Goal: Find contact information: Find contact information

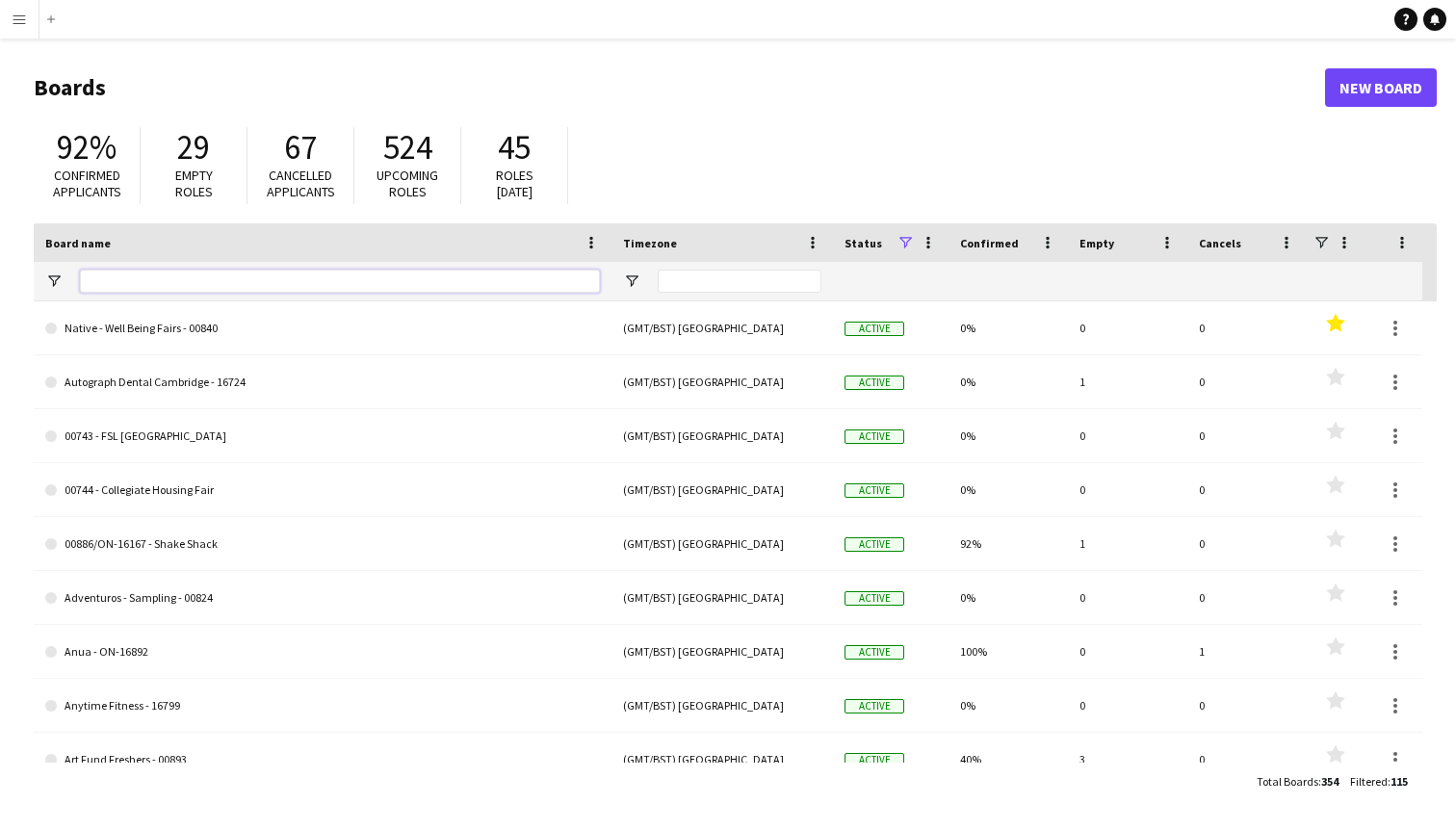
click at [202, 283] on input "Board name Filter Input" at bounding box center [339, 281] width 520 height 23
type input "***"
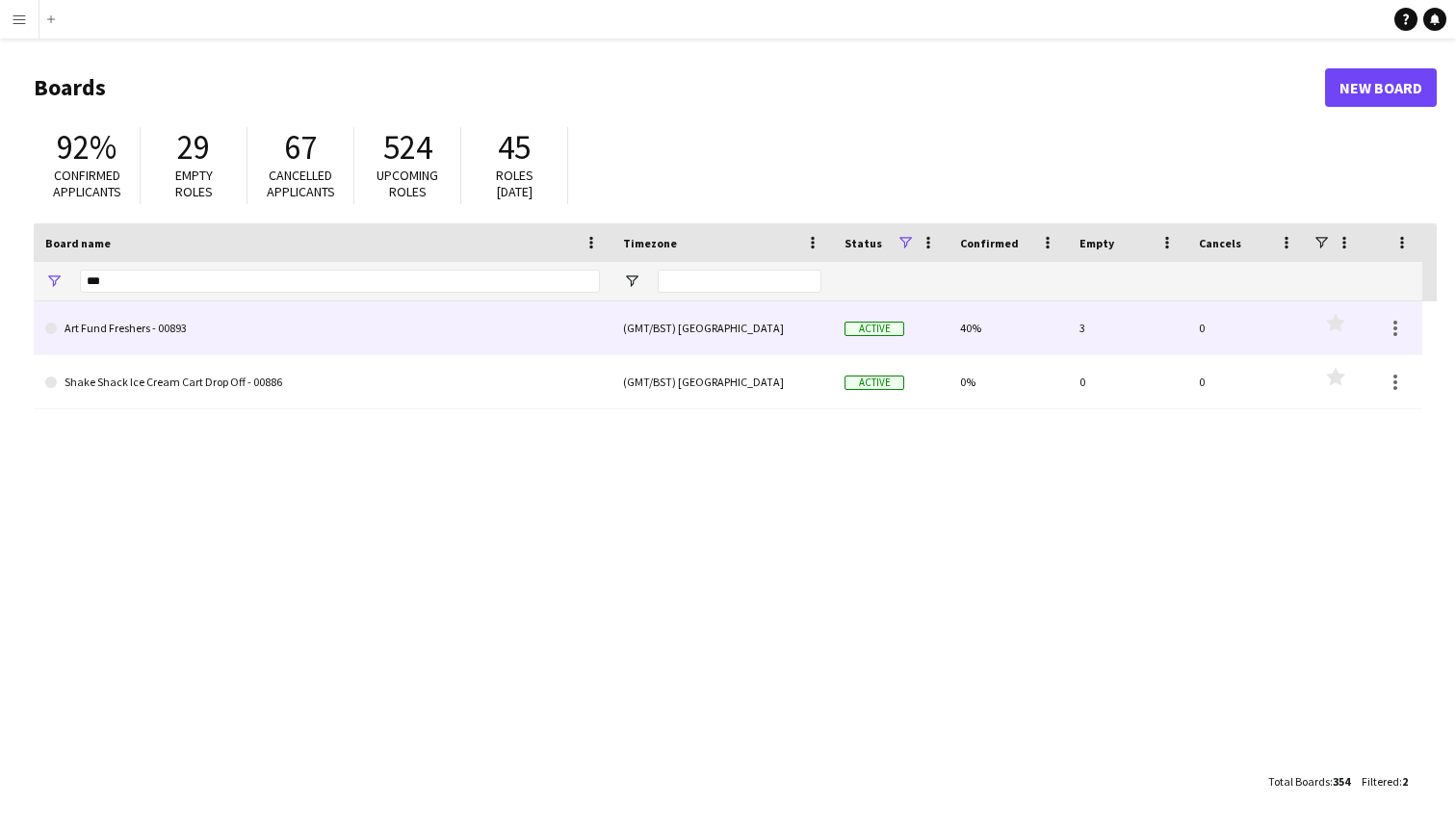
click at [234, 341] on link "Art Fund Freshers - 00893" at bounding box center [322, 328] width 555 height 54
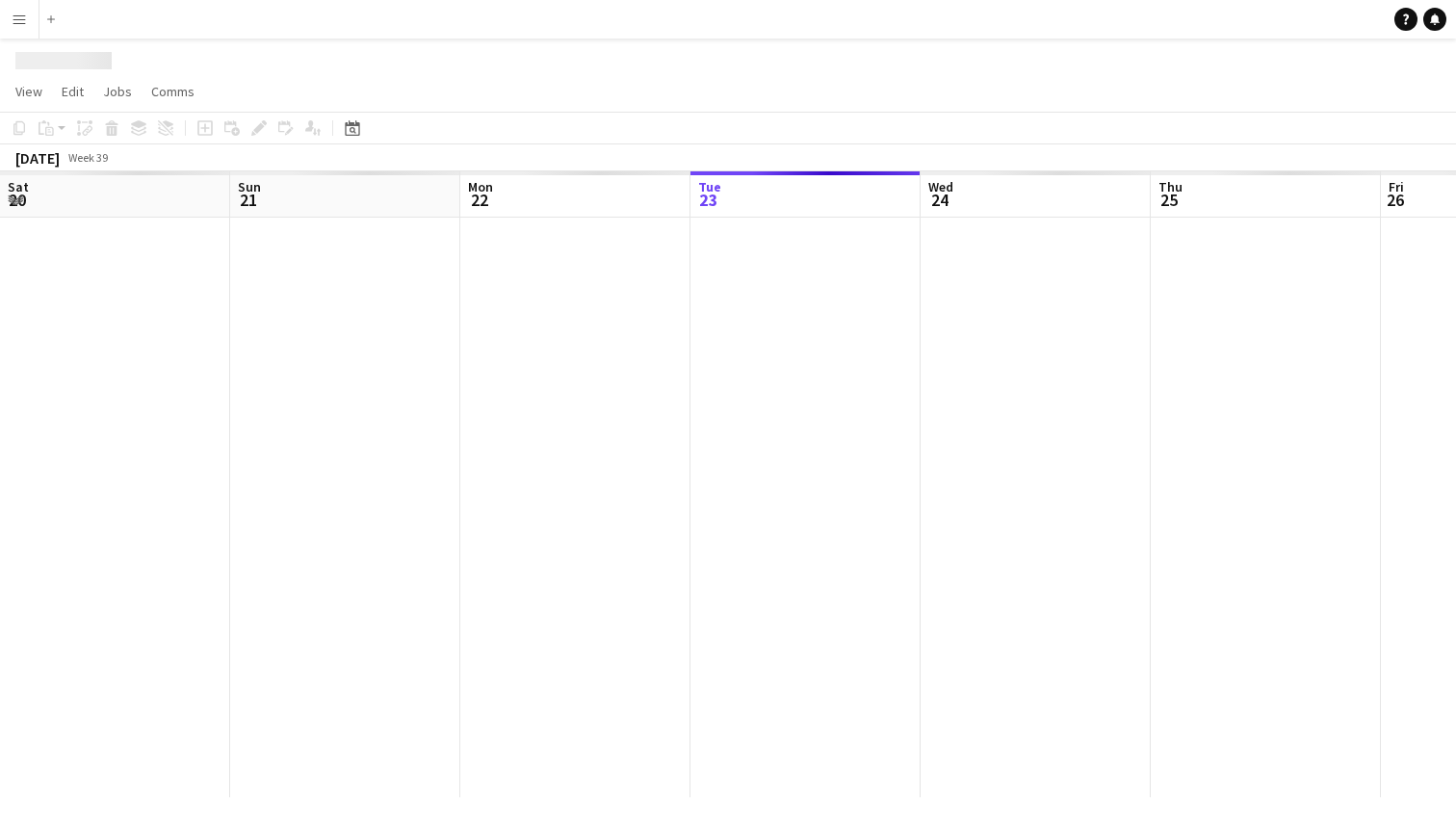
scroll to position [0, 460]
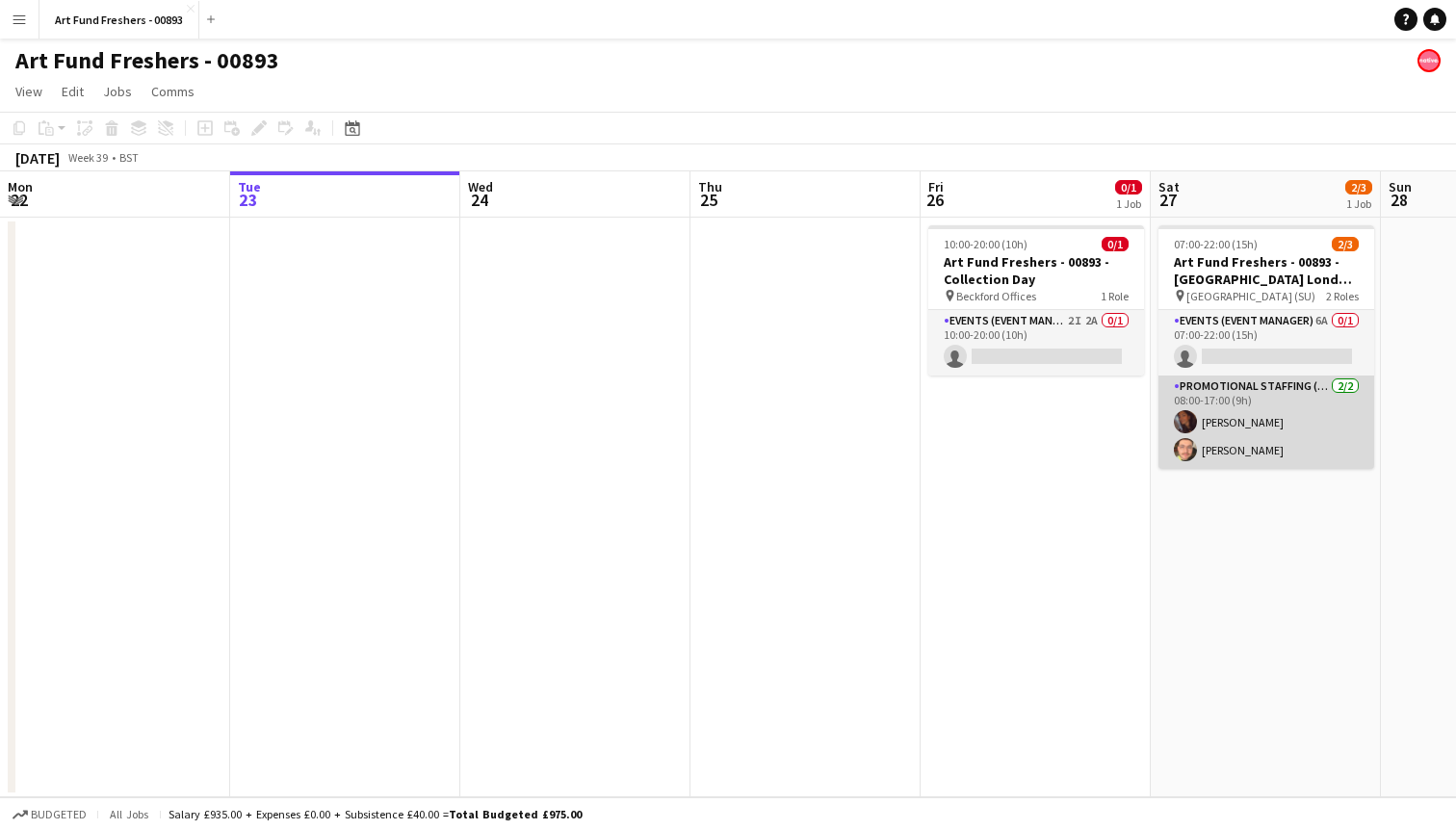
click at [1279, 463] on app-card-role "Promotional Staffing (Brand Ambassadors) [DATE] 08:00-17:00 (9h) [PERSON_NAME] …" at bounding box center [1266, 422] width 216 height 94
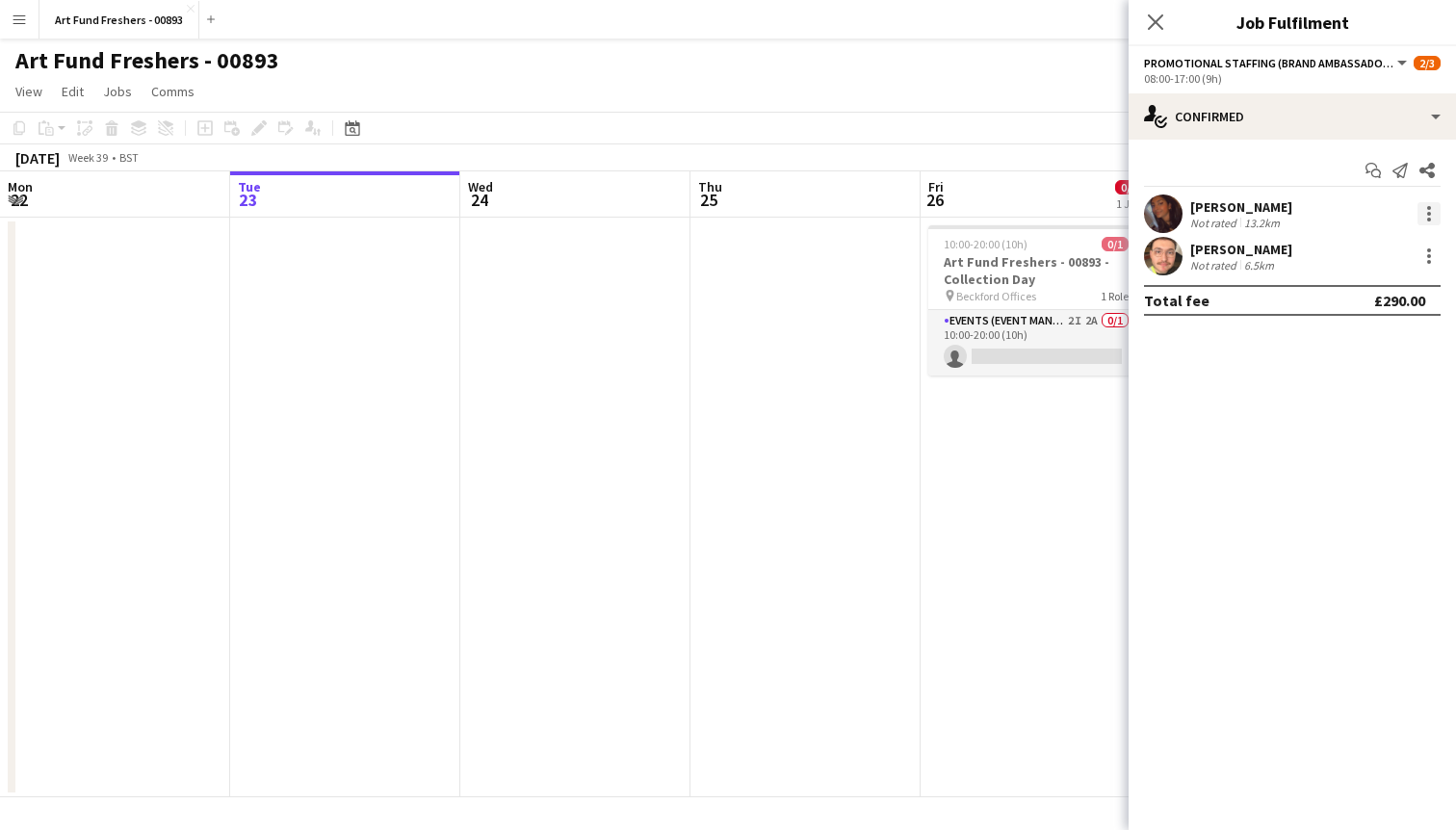
click at [1429, 216] on div at bounding box center [1429, 214] width 23 height 23
click at [1206, 217] on div at bounding box center [728, 415] width 1456 height 830
click at [1153, 205] on app-user-avatar at bounding box center [1162, 213] width 38 height 38
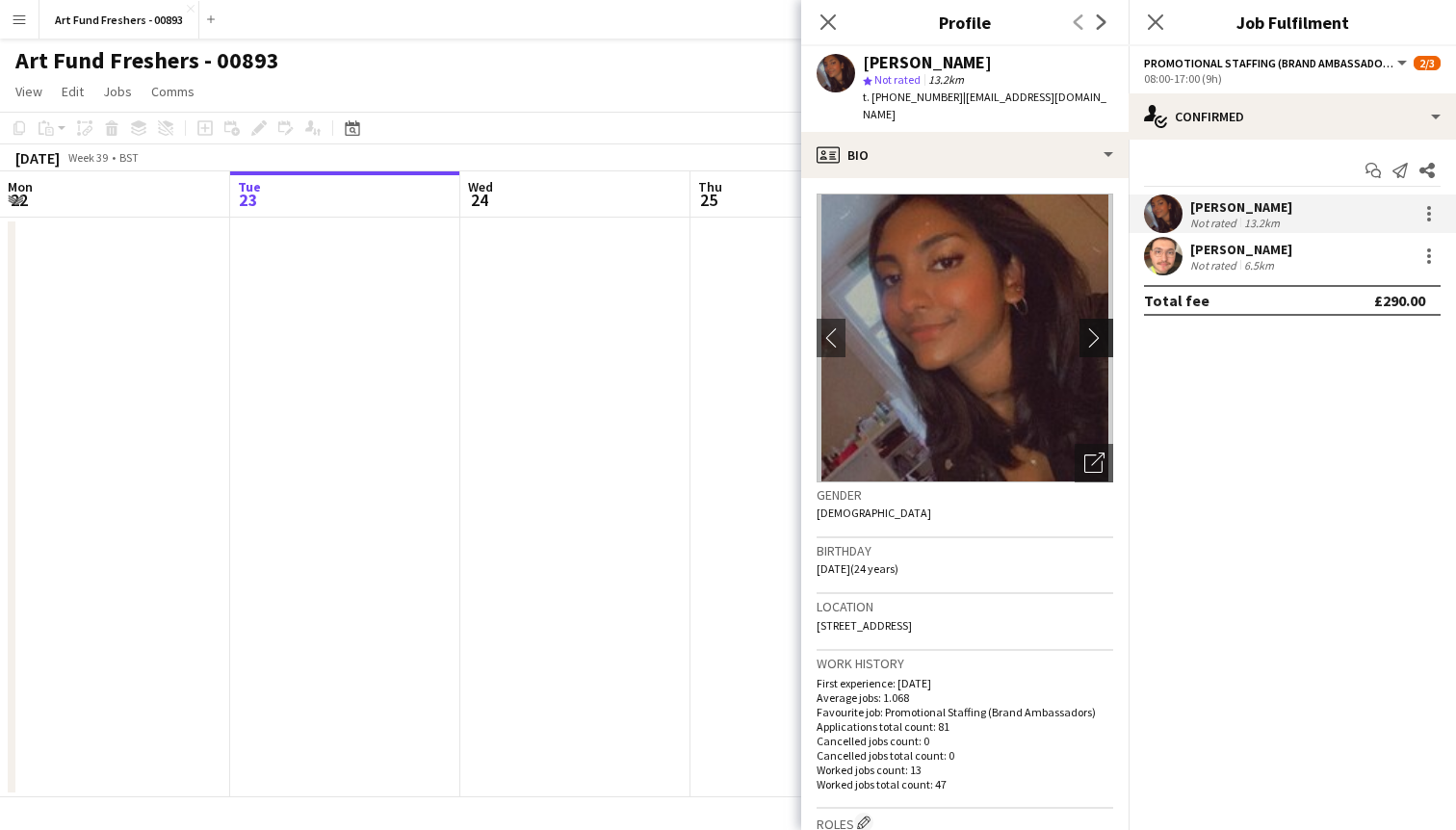
click at [1085, 328] on app-icon "chevron-right" at bounding box center [1099, 337] width 30 height 20
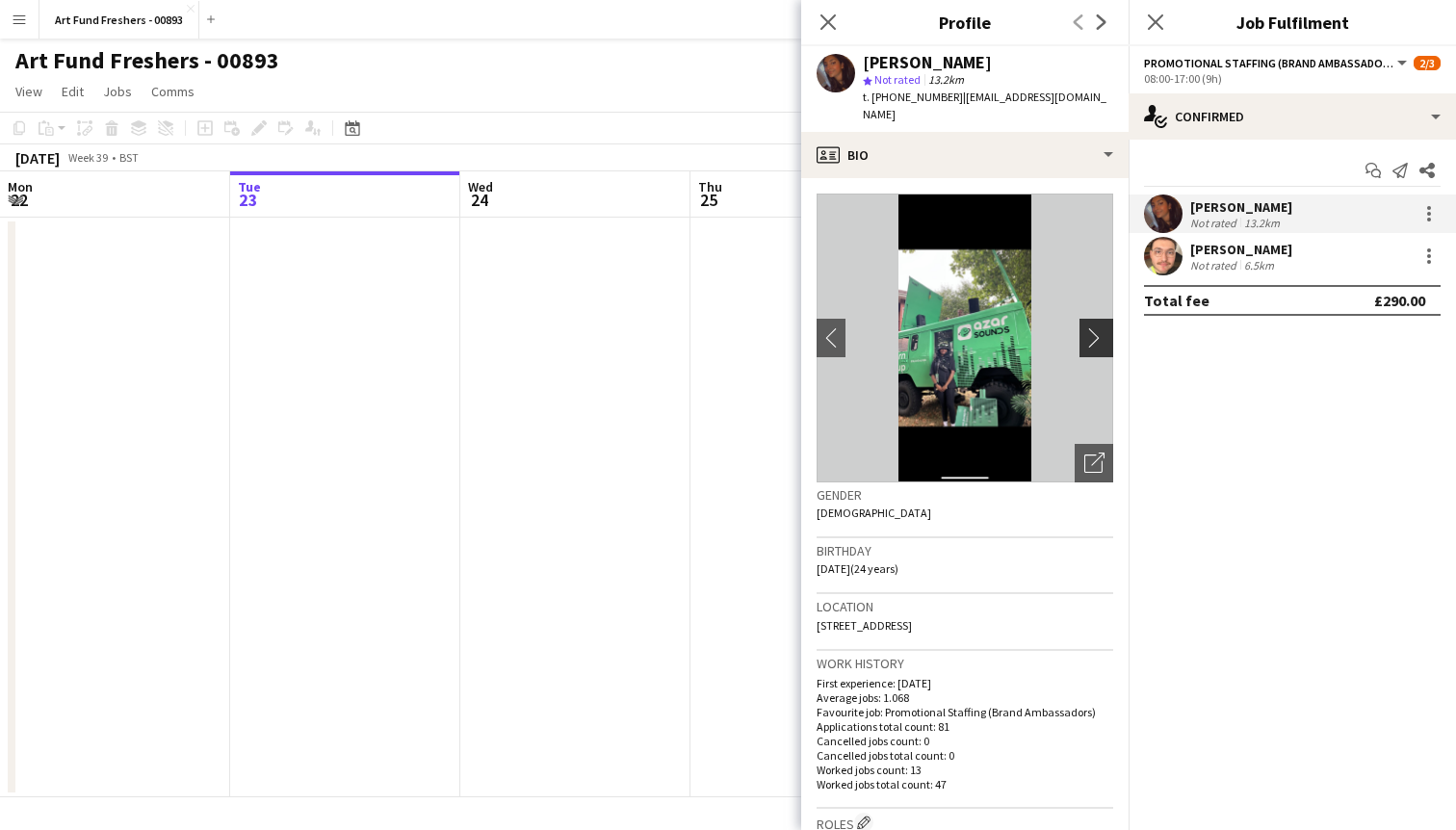
click at [1085, 328] on app-icon "chevron-right" at bounding box center [1099, 337] width 30 height 20
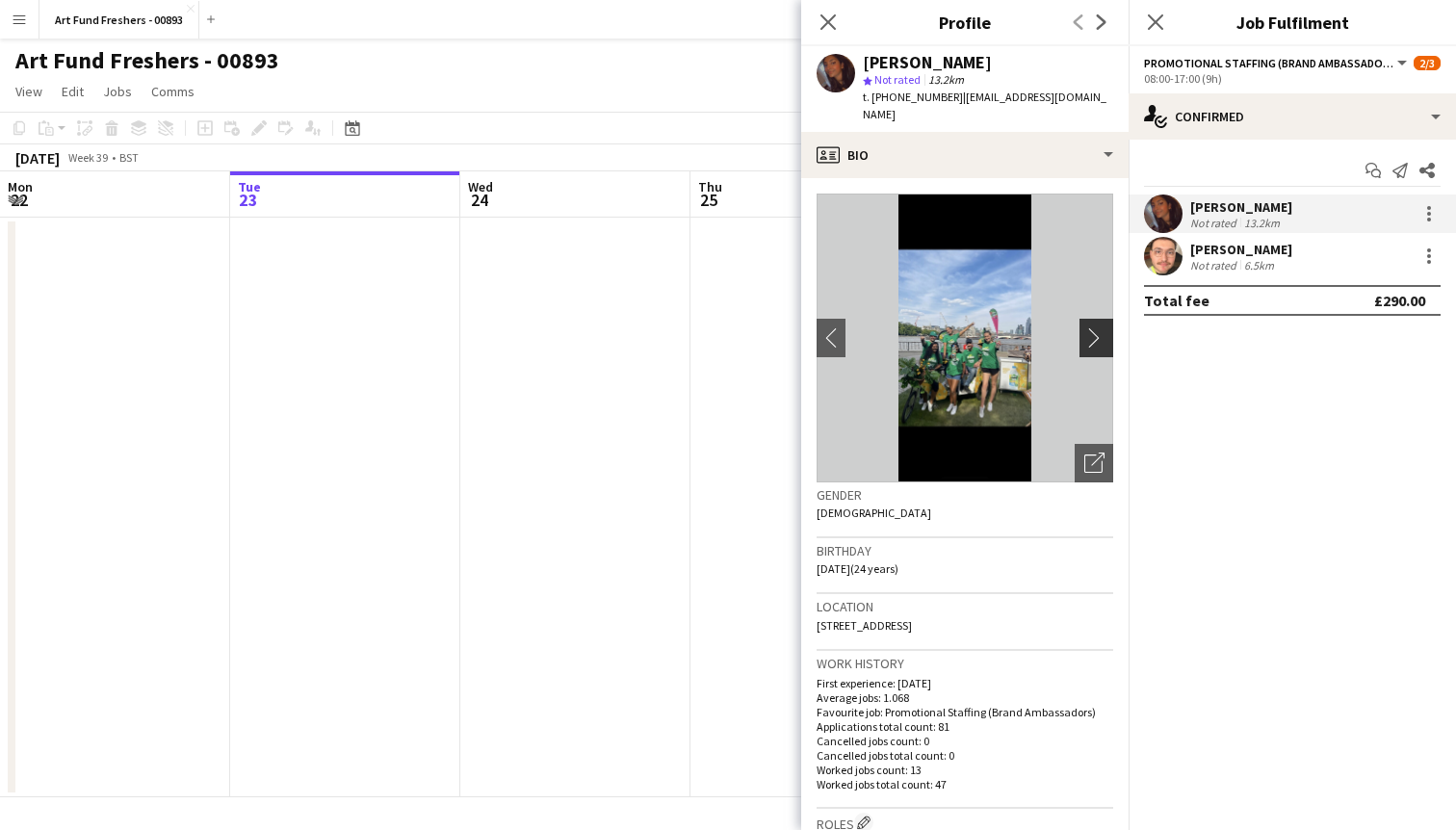
click at [1085, 328] on app-icon "chevron-right" at bounding box center [1099, 337] width 30 height 20
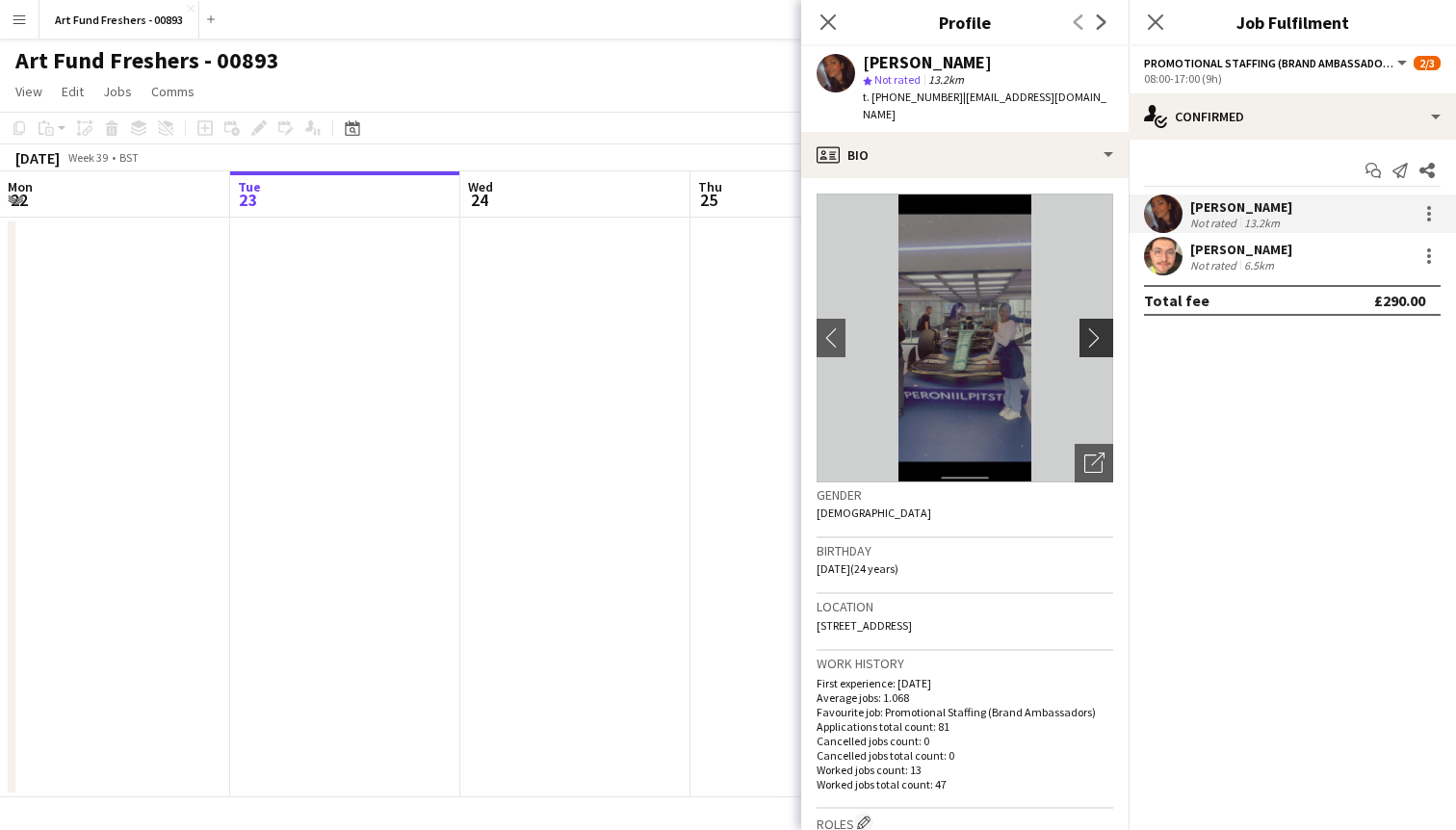
click at [1085, 328] on app-icon "chevron-right" at bounding box center [1099, 337] width 30 height 20
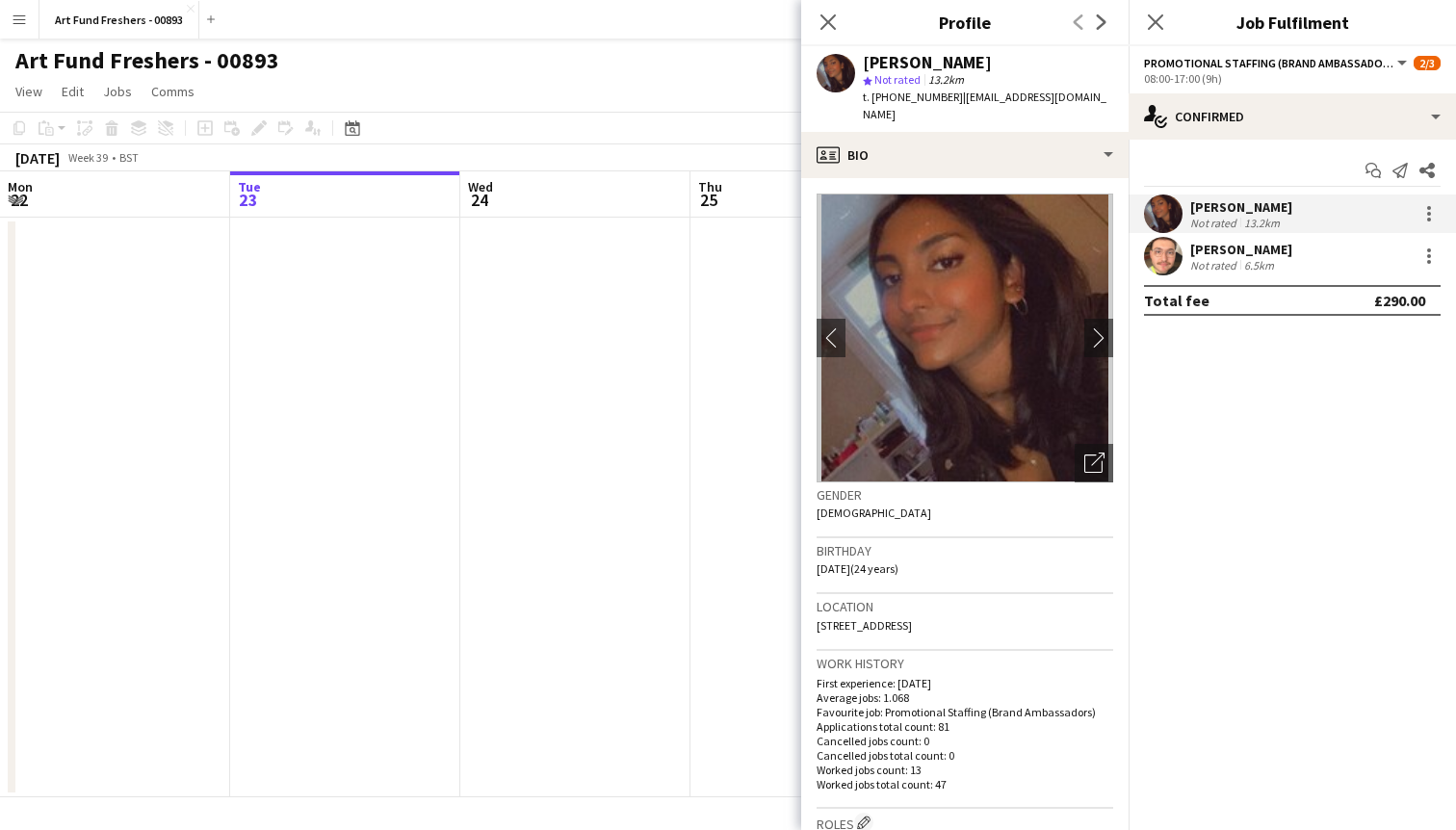
drag, startPoint x: 951, startPoint y: 95, endPoint x: 872, endPoint y: 97, distance: 79.0
click at [872, 97] on span "t. [PHONE_NUMBER]" at bounding box center [913, 97] width 100 height 15
copy span "[PHONE_NUMBER]"
click at [1246, 263] on div "6.5km" at bounding box center [1259, 265] width 38 height 15
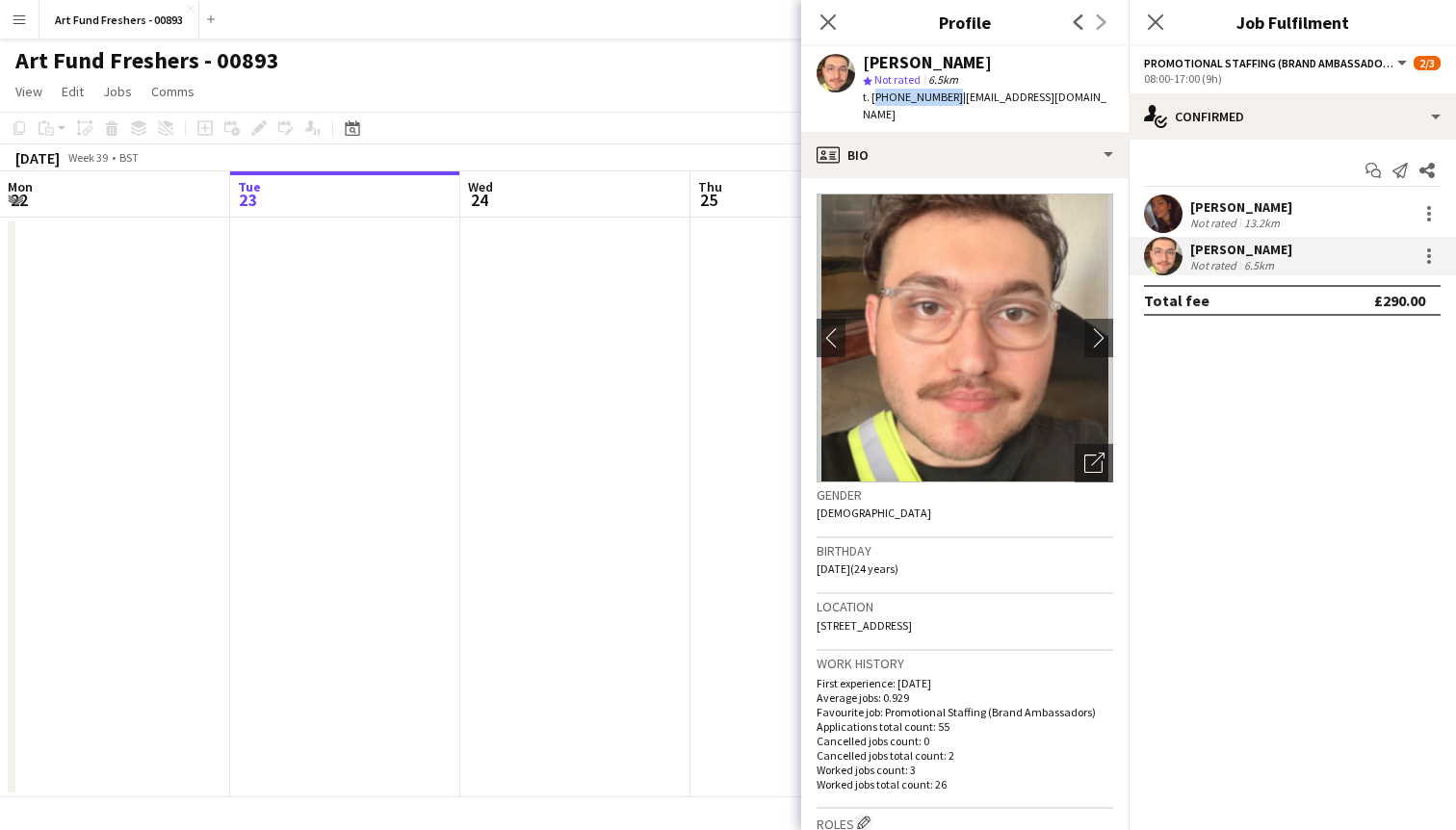
drag, startPoint x: 872, startPoint y: 99, endPoint x: 945, endPoint y: 103, distance: 73.1
click at [945, 103] on span "t. [PHONE_NUMBER]" at bounding box center [913, 97] width 100 height 15
copy span "[PHONE_NUMBER]"
click at [1279, 510] on mat-expansion-panel "check Confirmed Start chat Send notification Share [PERSON_NAME] Not rated 13.2…" at bounding box center [1292, 485] width 328 height 691
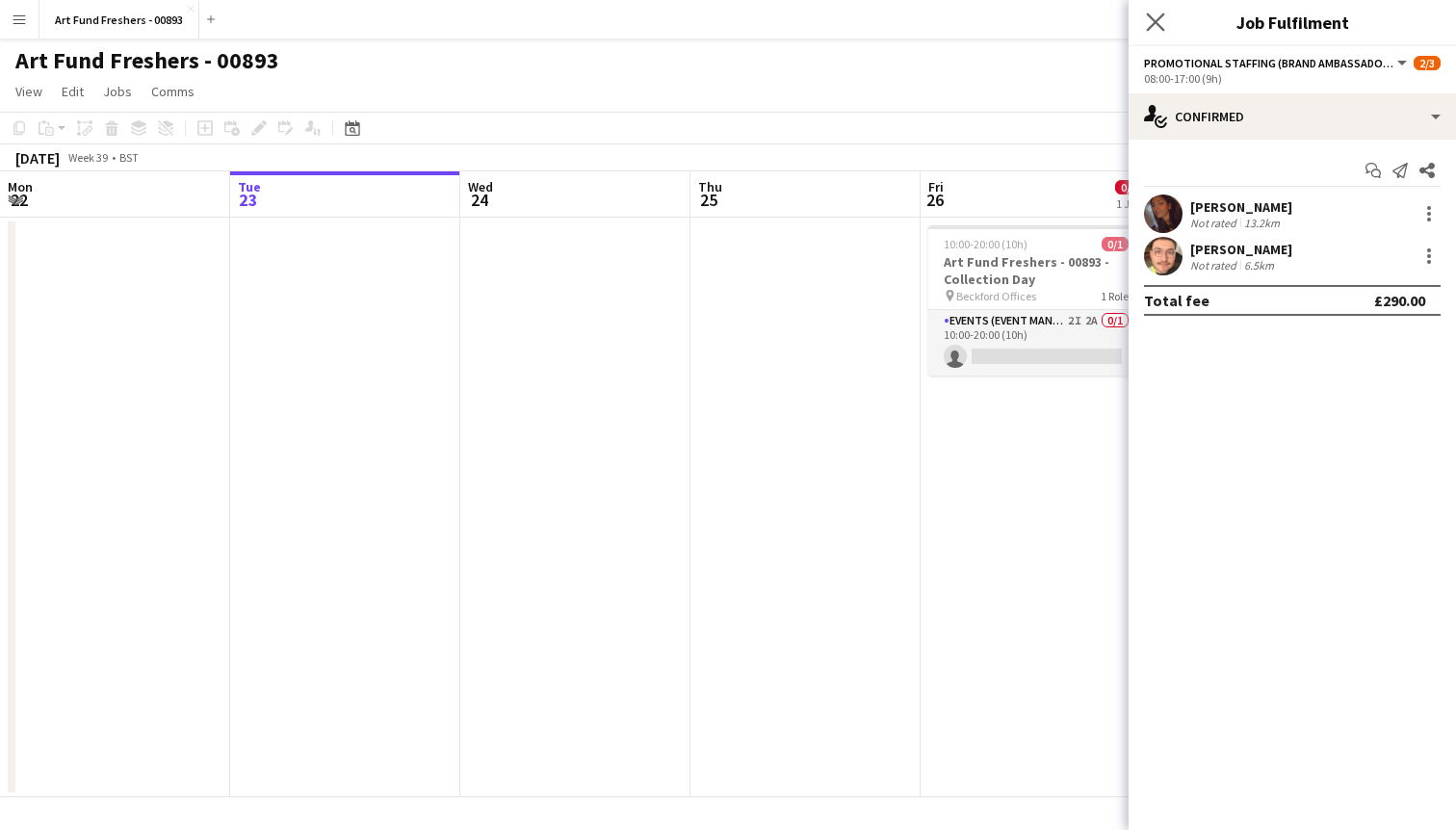
click at [1165, 14] on app-icon "Close pop-in" at bounding box center [1156, 22] width 28 height 28
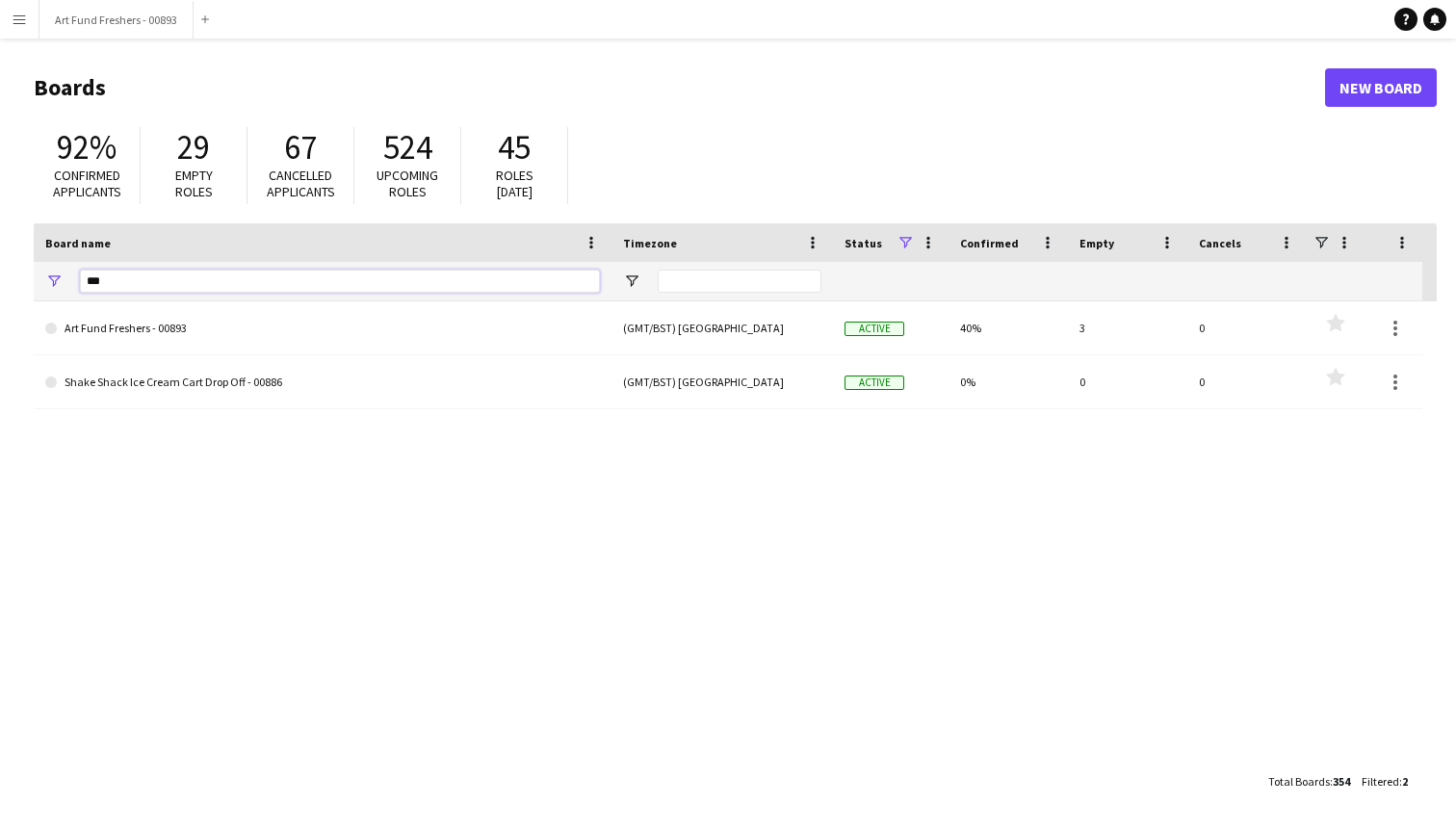
drag, startPoint x: 345, startPoint y: 283, endPoint x: 0, endPoint y: 268, distance: 345.3
click at [0, 268] on main "Boards New Board 92% Confirmed applicants 29 Empty roles 67 Cancelled applicant…" at bounding box center [728, 433] width 1456 height 790
type input "*********"
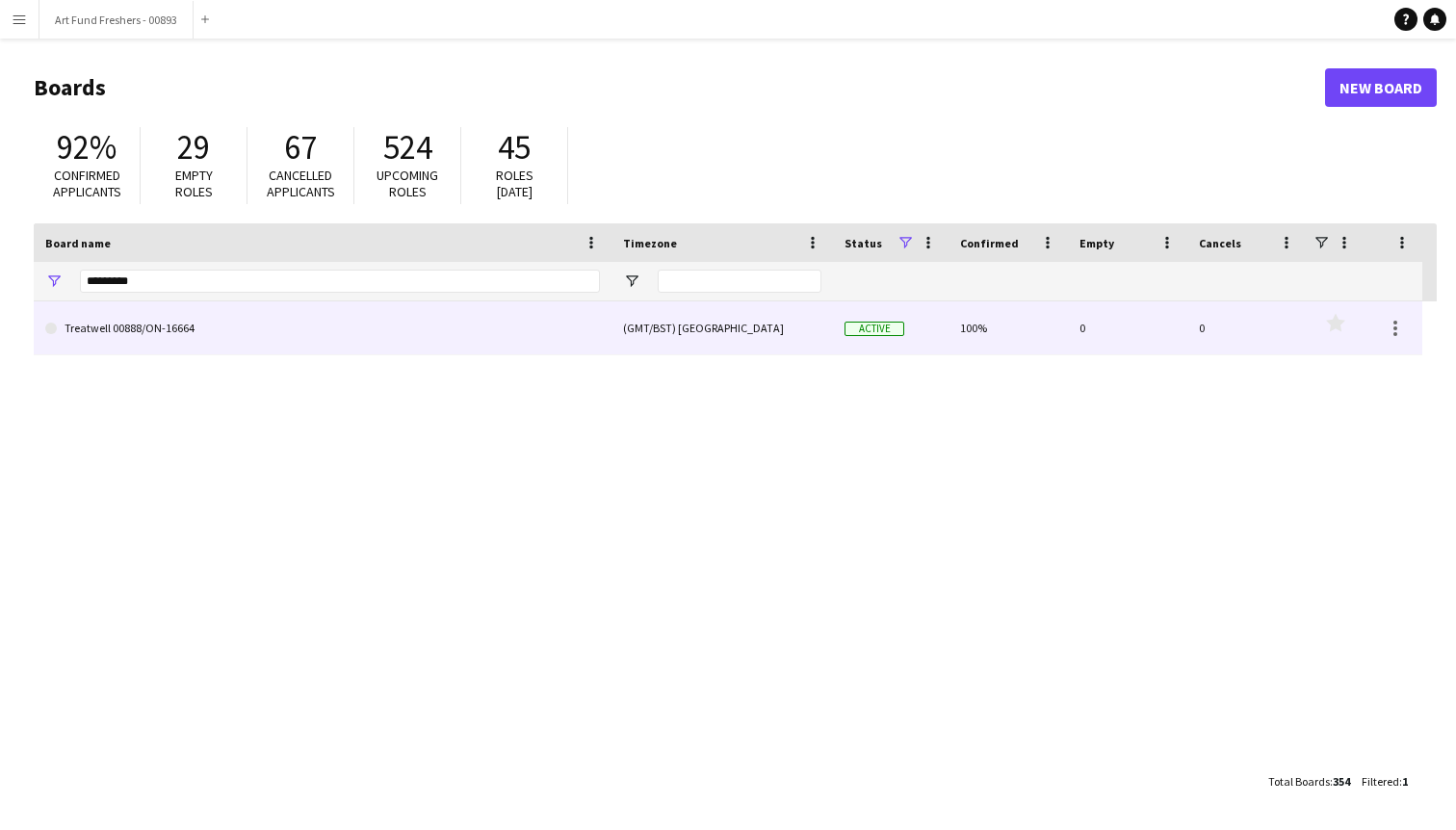
click at [162, 331] on link "Treatwell 00888/ON-16664" at bounding box center [322, 328] width 555 height 54
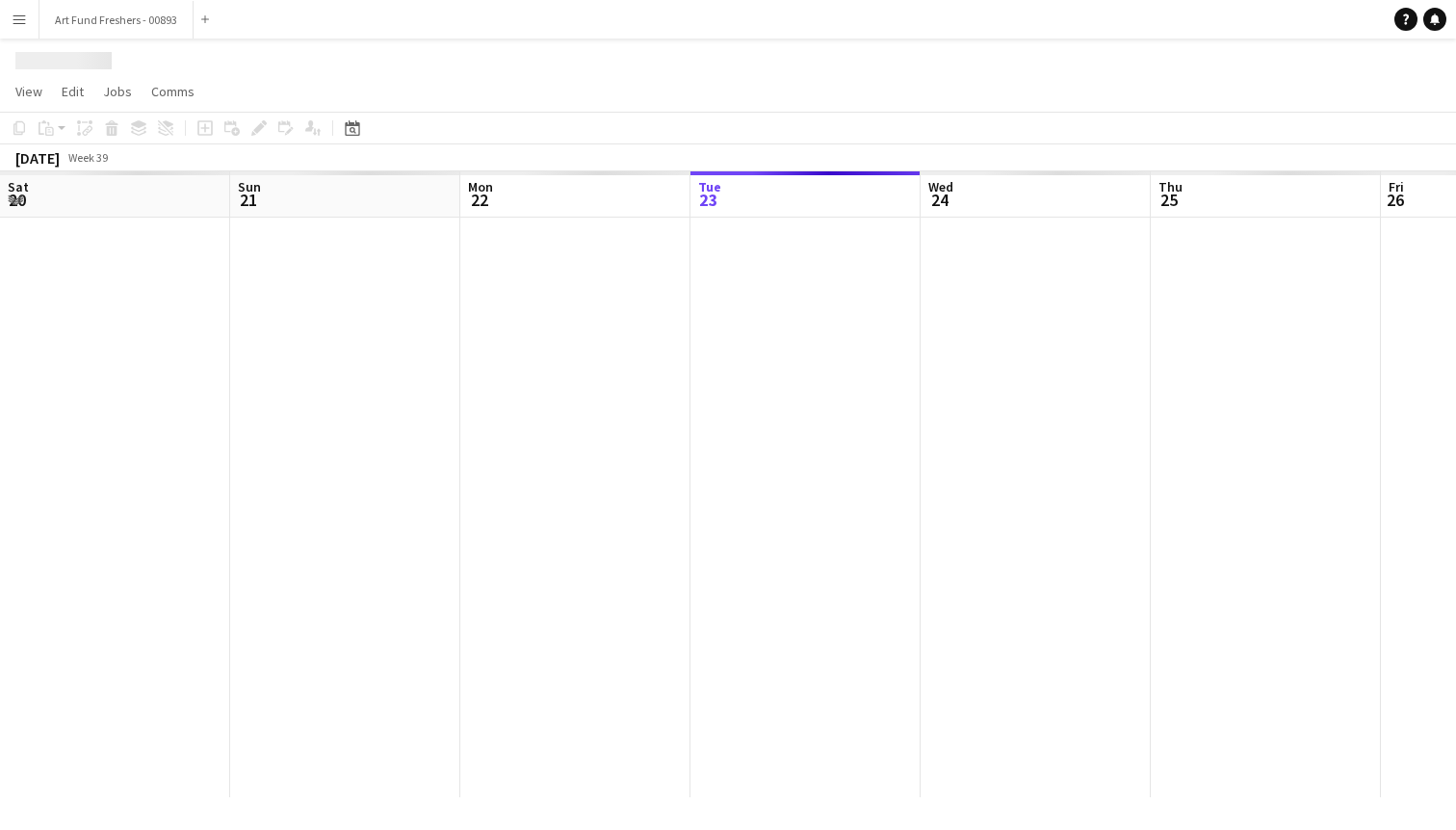
scroll to position [0, 460]
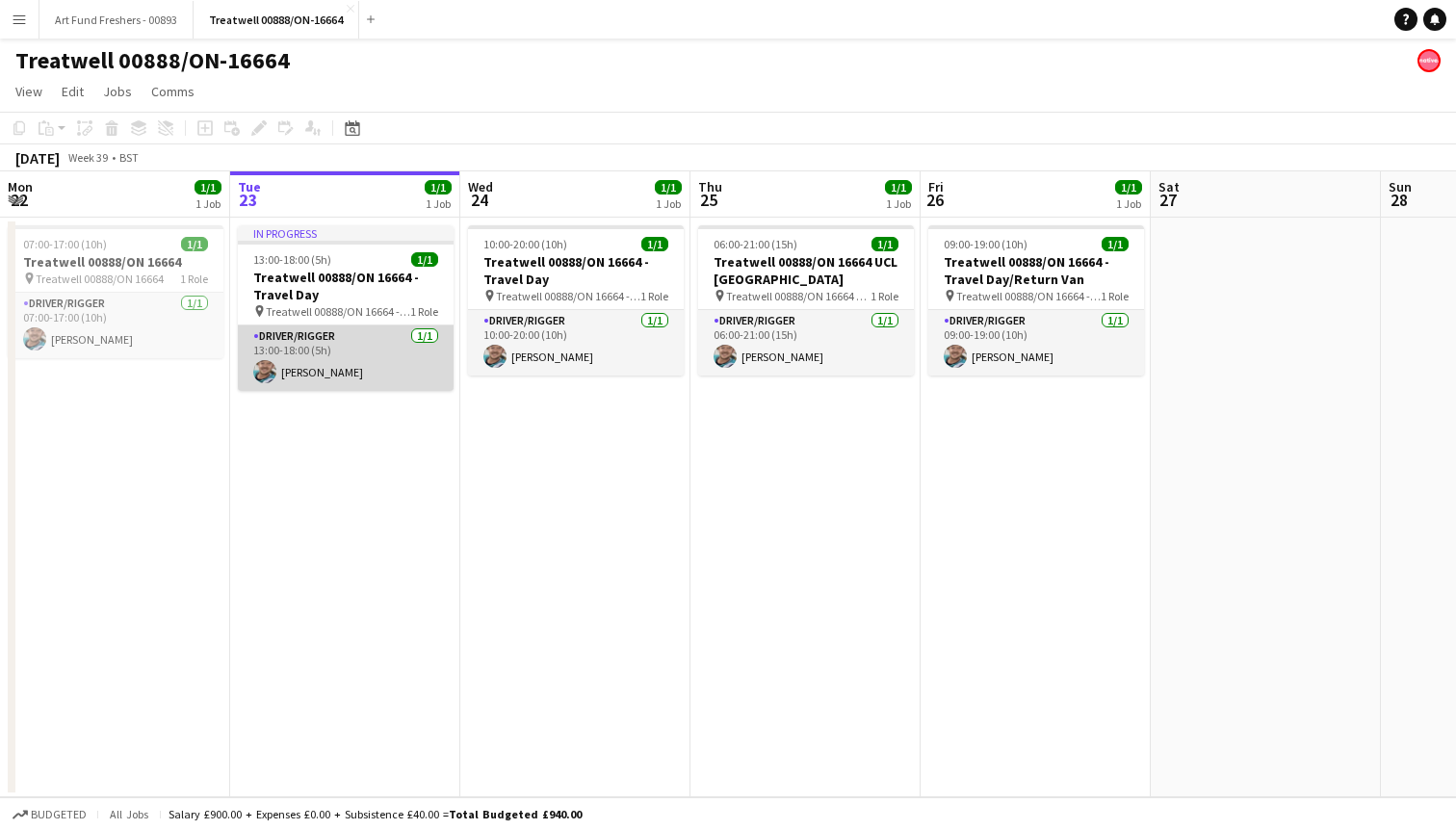
click at [310, 374] on app-card-role "Driver/Rigger [DATE] 13:00-18:00 (5h) [PERSON_NAME]" at bounding box center [345, 358] width 216 height 65
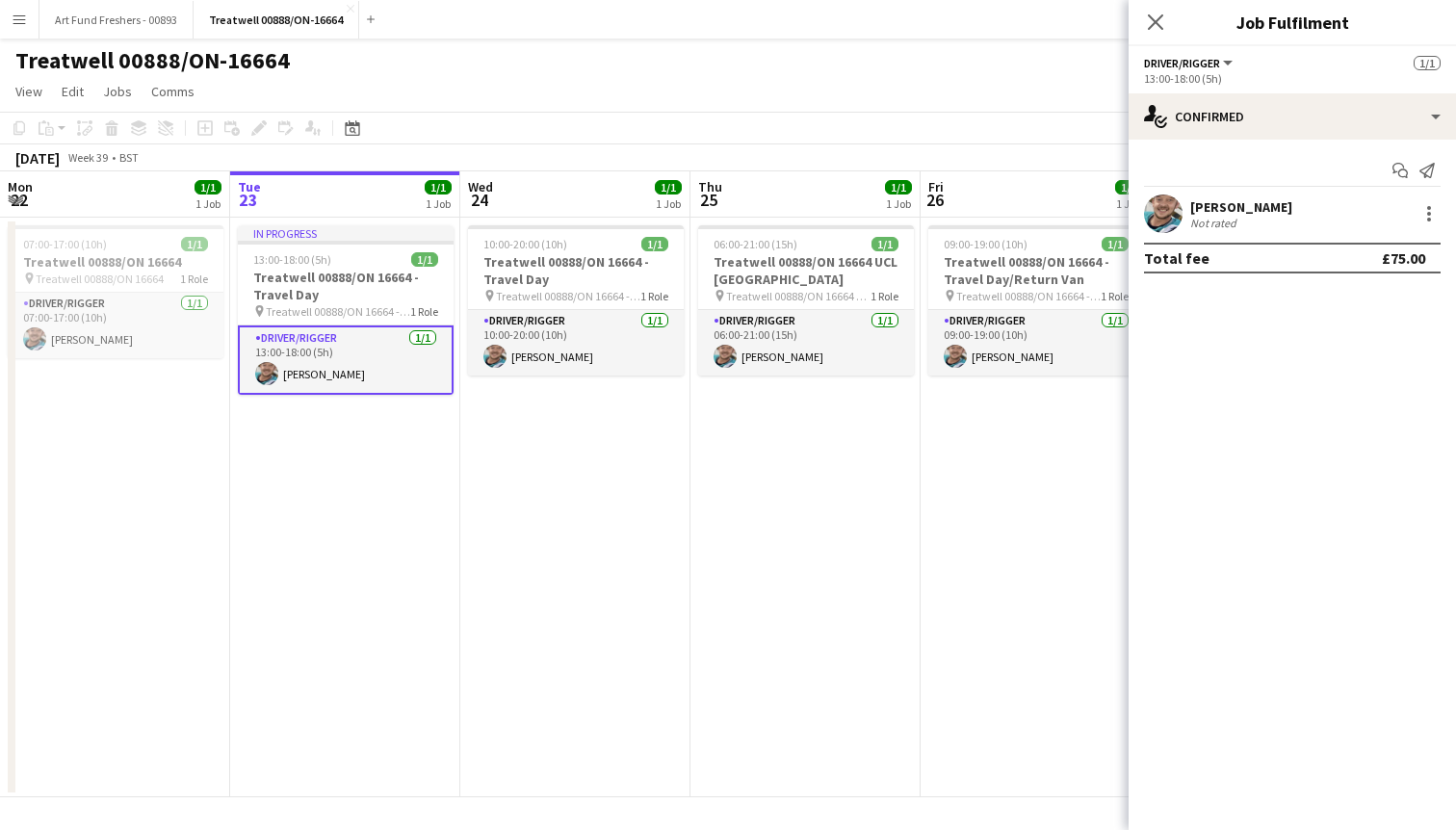
click at [1164, 204] on app-user-avatar at bounding box center [1162, 213] width 38 height 38
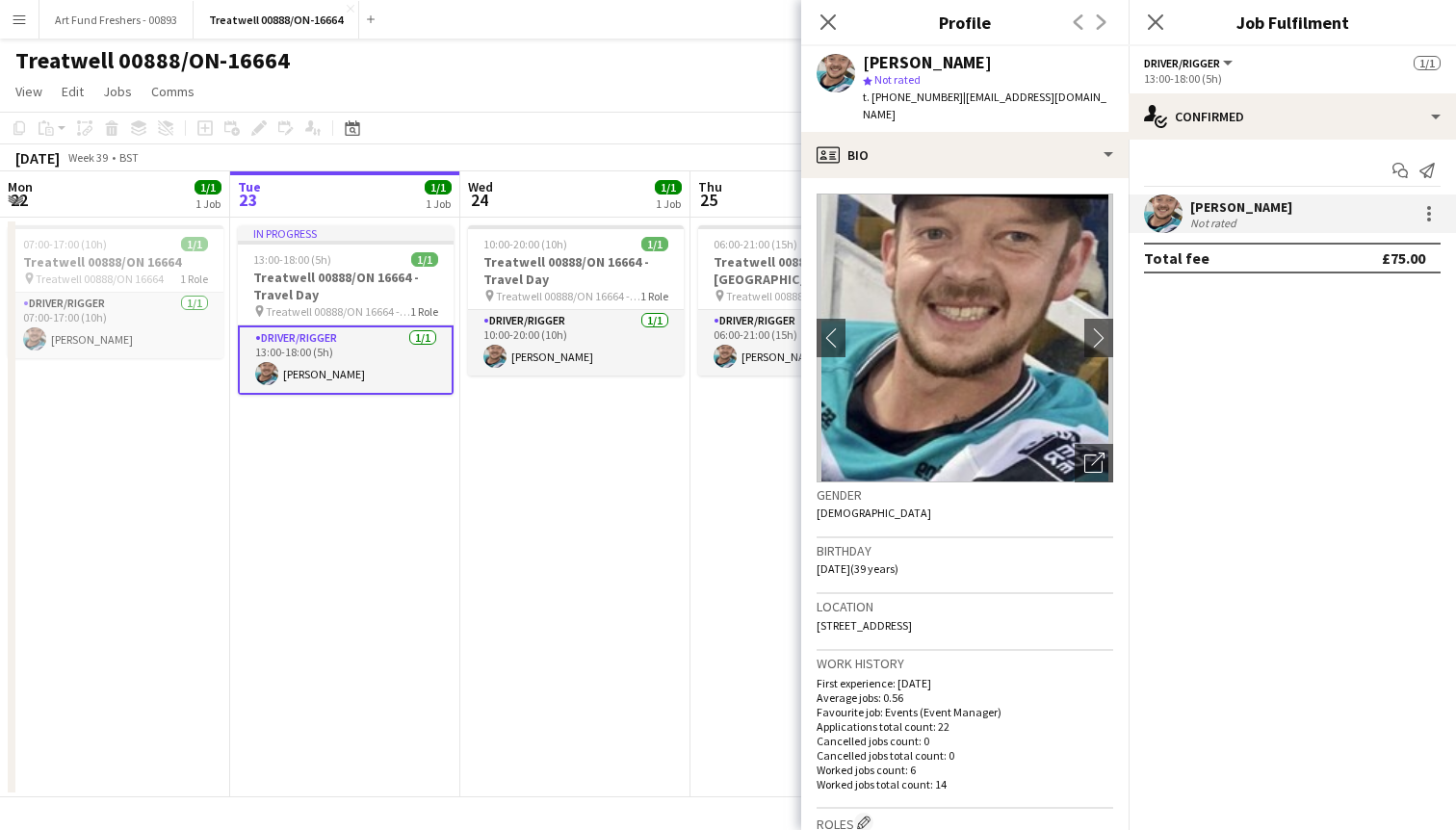
click at [872, 97] on span "t. [PHONE_NUMBER]" at bounding box center [913, 97] width 100 height 15
drag, startPoint x: 859, startPoint y: 98, endPoint x: 1082, endPoint y: 96, distance: 223.0
click at [1082, 96] on div "[PERSON_NAME] star Not rated t. [PHONE_NUMBER] | [EMAIL_ADDRESS][DOMAIN_NAME]" at bounding box center [964, 89] width 328 height 86
copy div "t. [PHONE_NUMBER] | [EMAIL_ADDRESS][DOMAIN_NAME]"
click at [844, 33] on div "Close pop-in" at bounding box center [827, 21] width 54 height 44
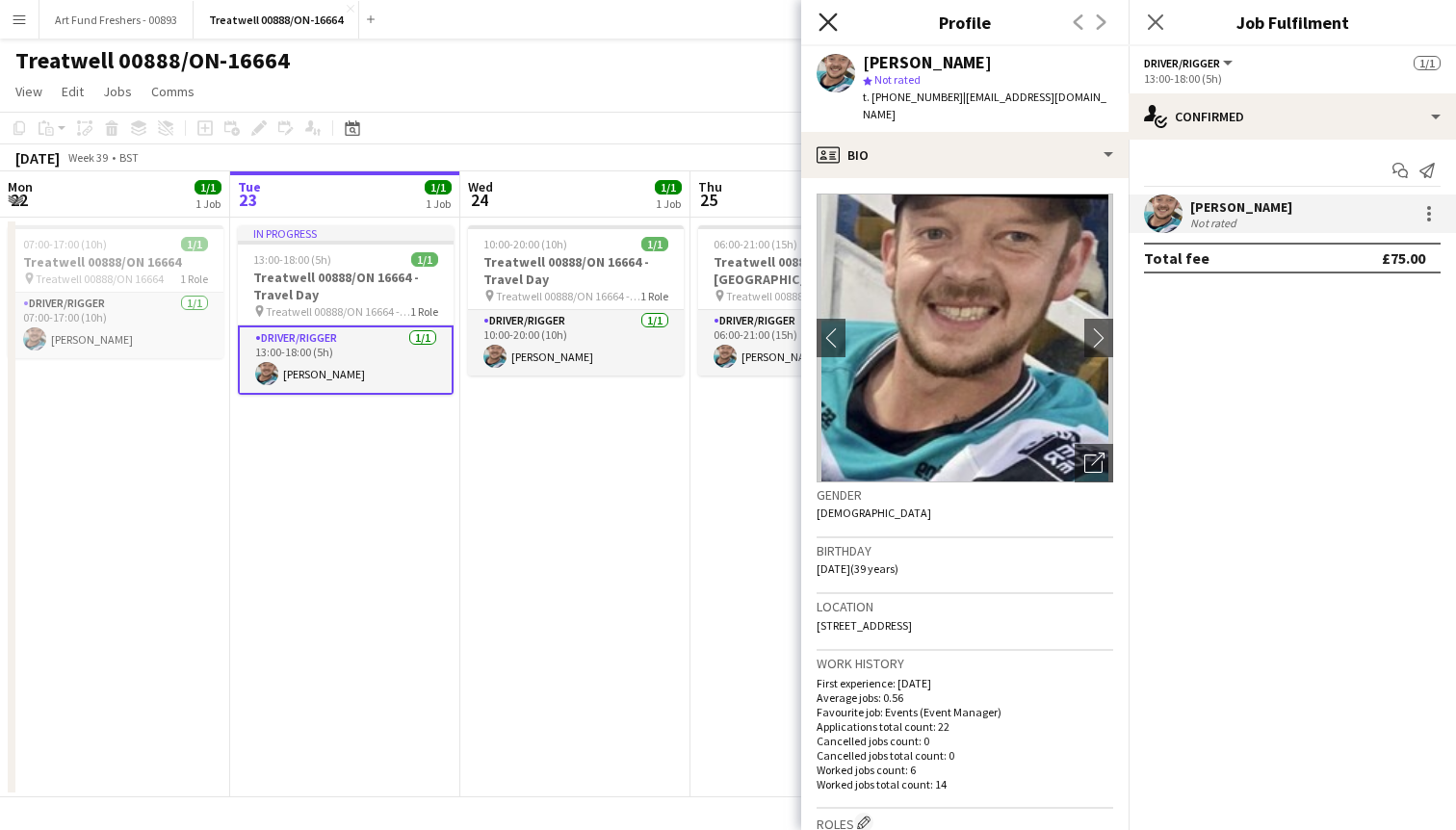
click at [827, 25] on icon "Close pop-in" at bounding box center [827, 21] width 19 height 19
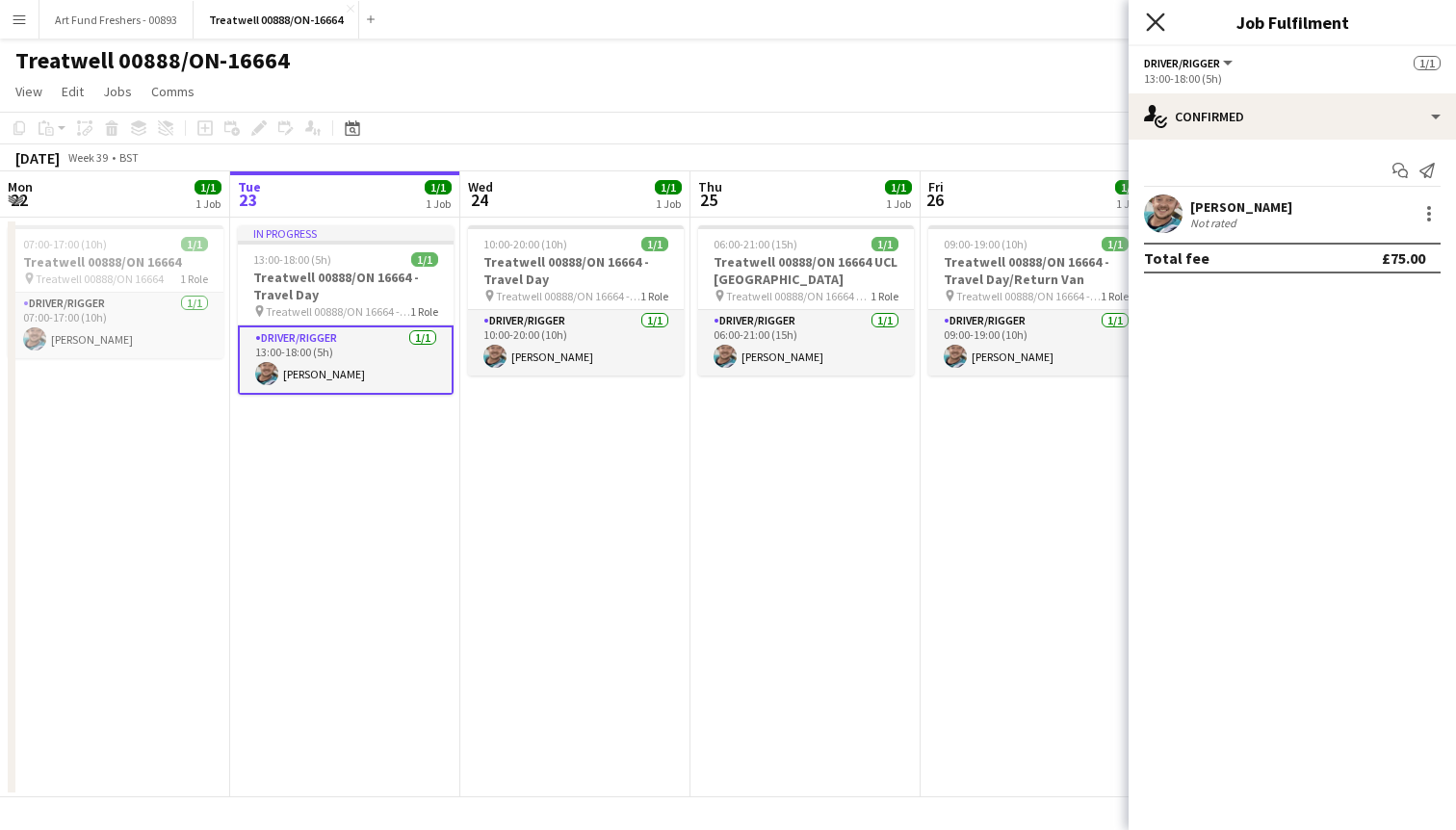
click at [1151, 28] on icon at bounding box center [1155, 21] width 19 height 19
